Goal: Information Seeking & Learning: Learn about a topic

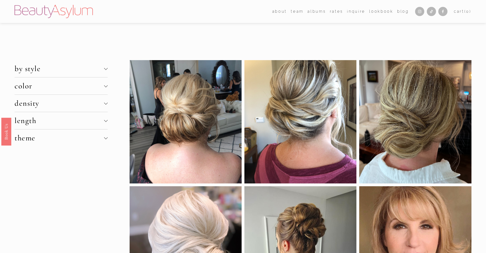
click at [104, 121] on div at bounding box center [106, 120] width 4 height 4
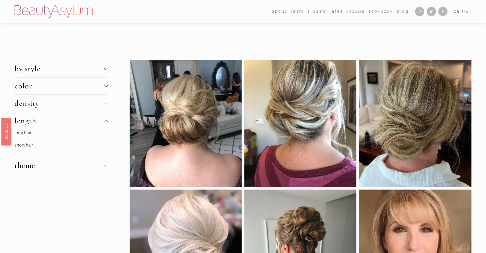
click at [28, 133] on link "long hair" at bounding box center [23, 132] width 17 height 5
click at [106, 69] on div at bounding box center [106, 68] width 4 height 4
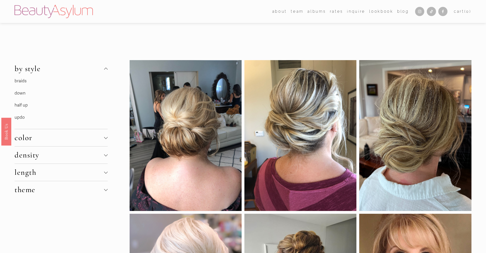
click at [20, 105] on link "half up" at bounding box center [21, 105] width 13 height 5
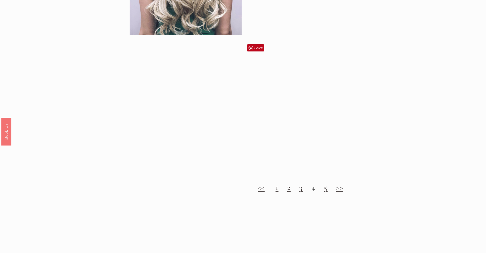
scroll to position [714, 0]
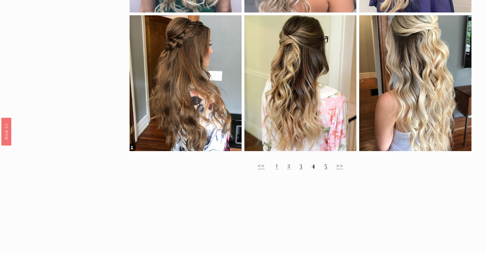
click at [286, 170] on h2 "<< 1 2 3 4 5 >>" at bounding box center [301, 165] width 342 height 9
click at [289, 170] on link "2" at bounding box center [289, 164] width 4 height 9
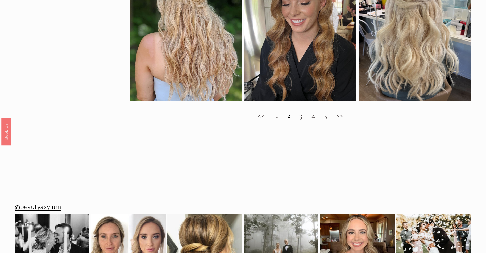
scroll to position [791, 0]
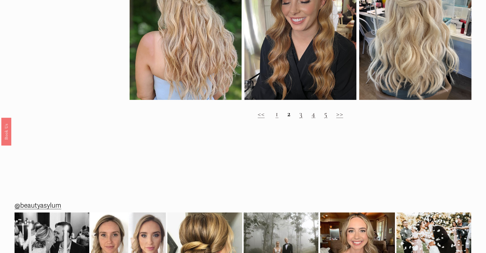
click at [301, 119] on link "3" at bounding box center [301, 113] width 4 height 9
click at [300, 119] on link "3" at bounding box center [301, 113] width 4 height 9
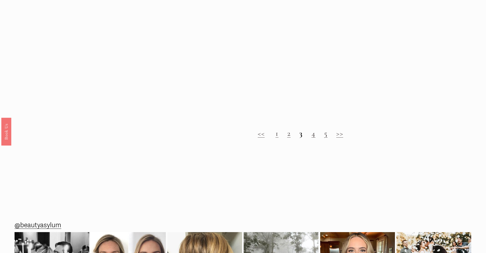
scroll to position [510, 0]
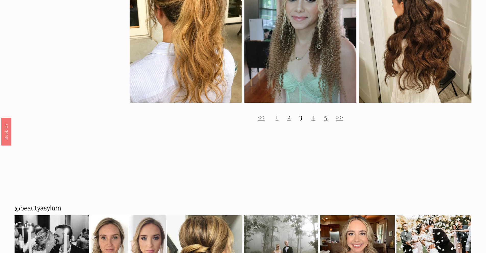
click at [300, 121] on strong "3" at bounding box center [301, 116] width 4 height 9
click at [314, 121] on link "4" at bounding box center [313, 116] width 4 height 9
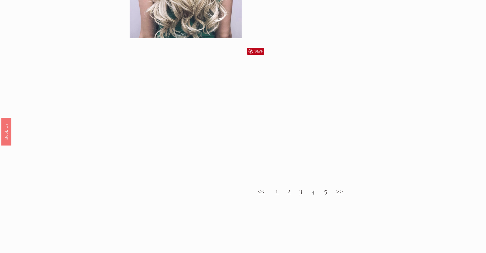
scroll to position [689, 0]
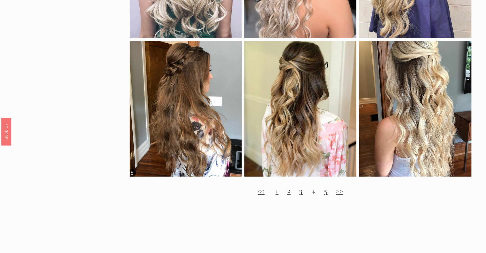
click at [326, 195] on link "5" at bounding box center [326, 190] width 4 height 9
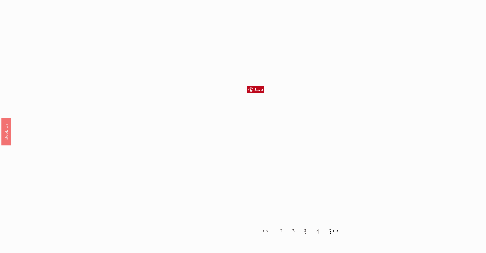
scroll to position [561, 0]
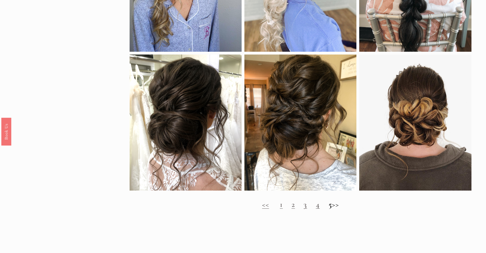
click at [340, 209] on h2 "<< 1 2 3 4 5 >>" at bounding box center [301, 204] width 342 height 9
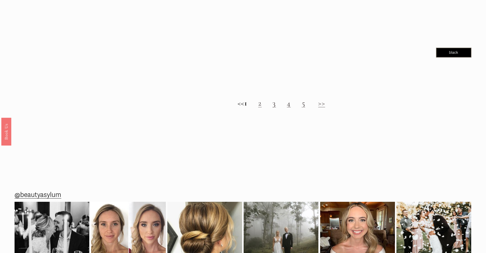
scroll to position [663, 0]
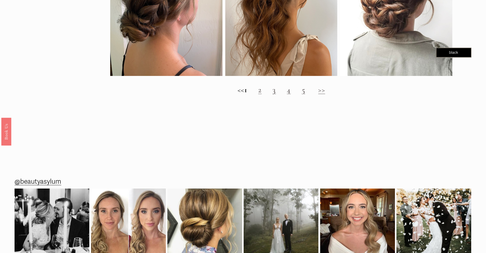
click at [262, 95] on link "2" at bounding box center [260, 89] width 4 height 9
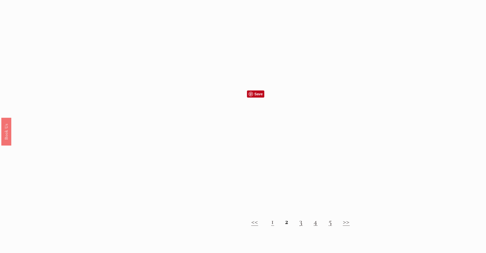
scroll to position [510, 0]
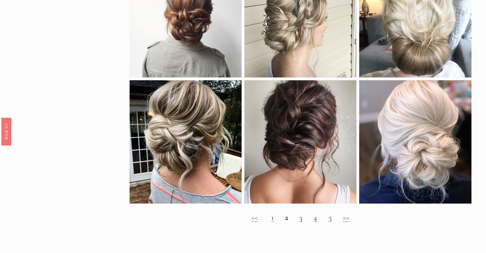
click at [301, 222] on link "3" at bounding box center [301, 217] width 4 height 9
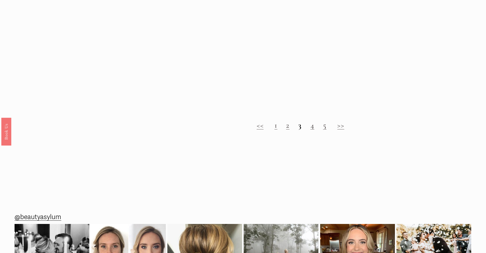
scroll to position [638, 0]
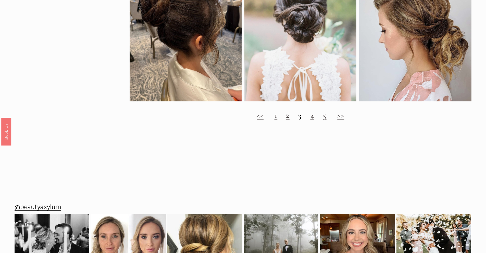
click at [313, 120] on link "4" at bounding box center [312, 115] width 4 height 9
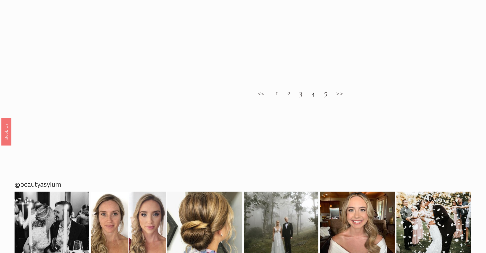
scroll to position [663, 0]
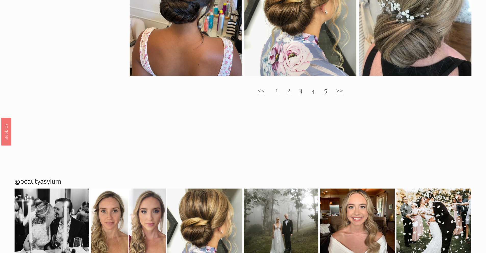
click at [327, 95] on link "5" at bounding box center [326, 89] width 4 height 9
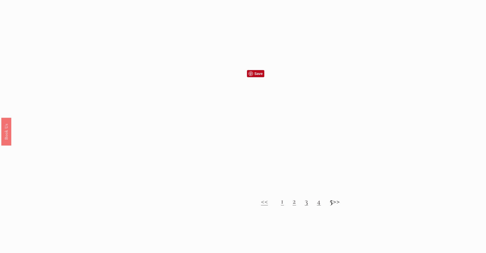
scroll to position [536, 0]
